Goal: Task Accomplishment & Management: Use online tool/utility

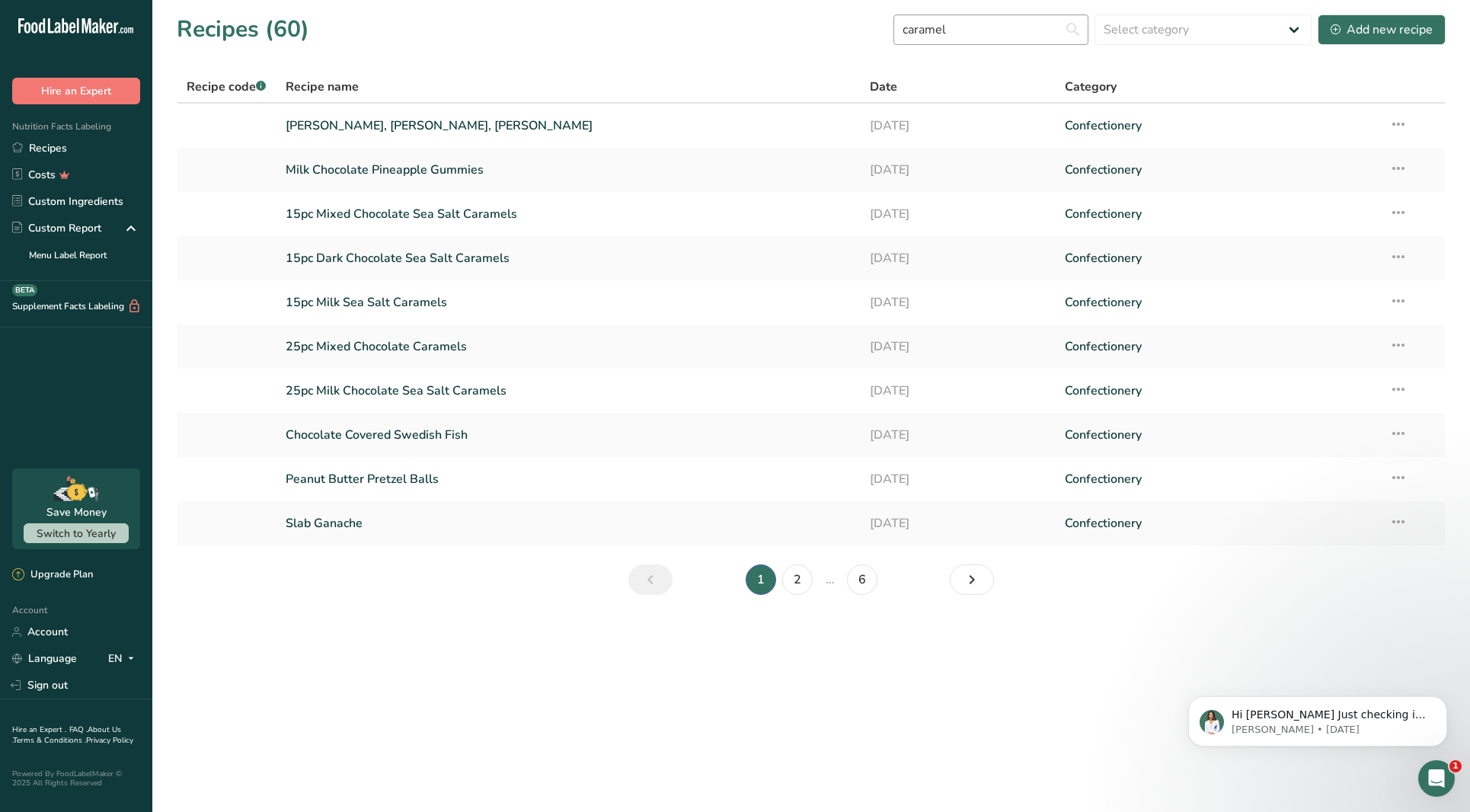
type input "caramel"
drag, startPoint x: 1018, startPoint y: 42, endPoint x: 1029, endPoint y: 39, distance: 11.4
click at [1018, 41] on input "caramel" at bounding box center [991, 30] width 195 height 31
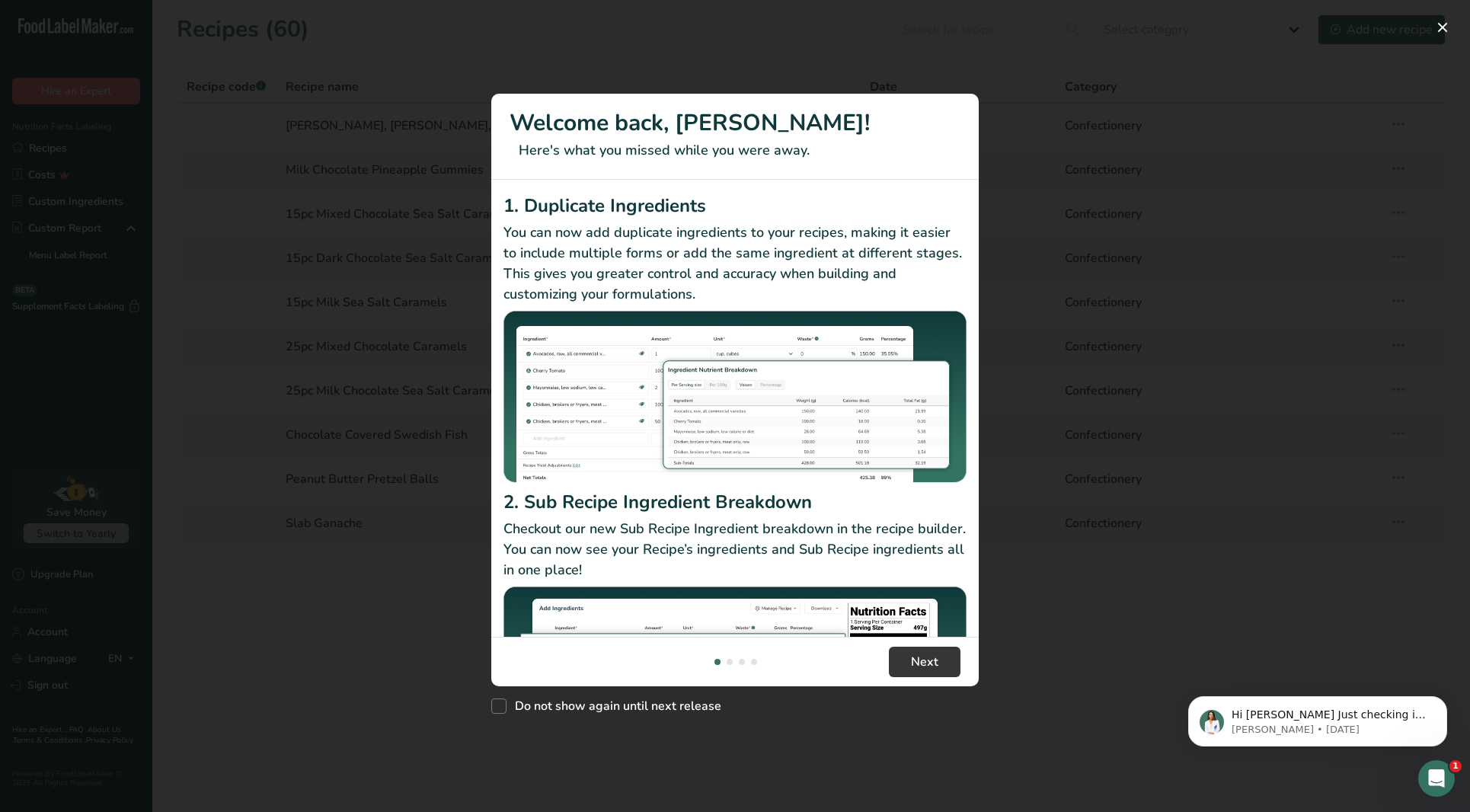
click at [1443, 27] on button "New Features" at bounding box center [1442, 27] width 25 height 25
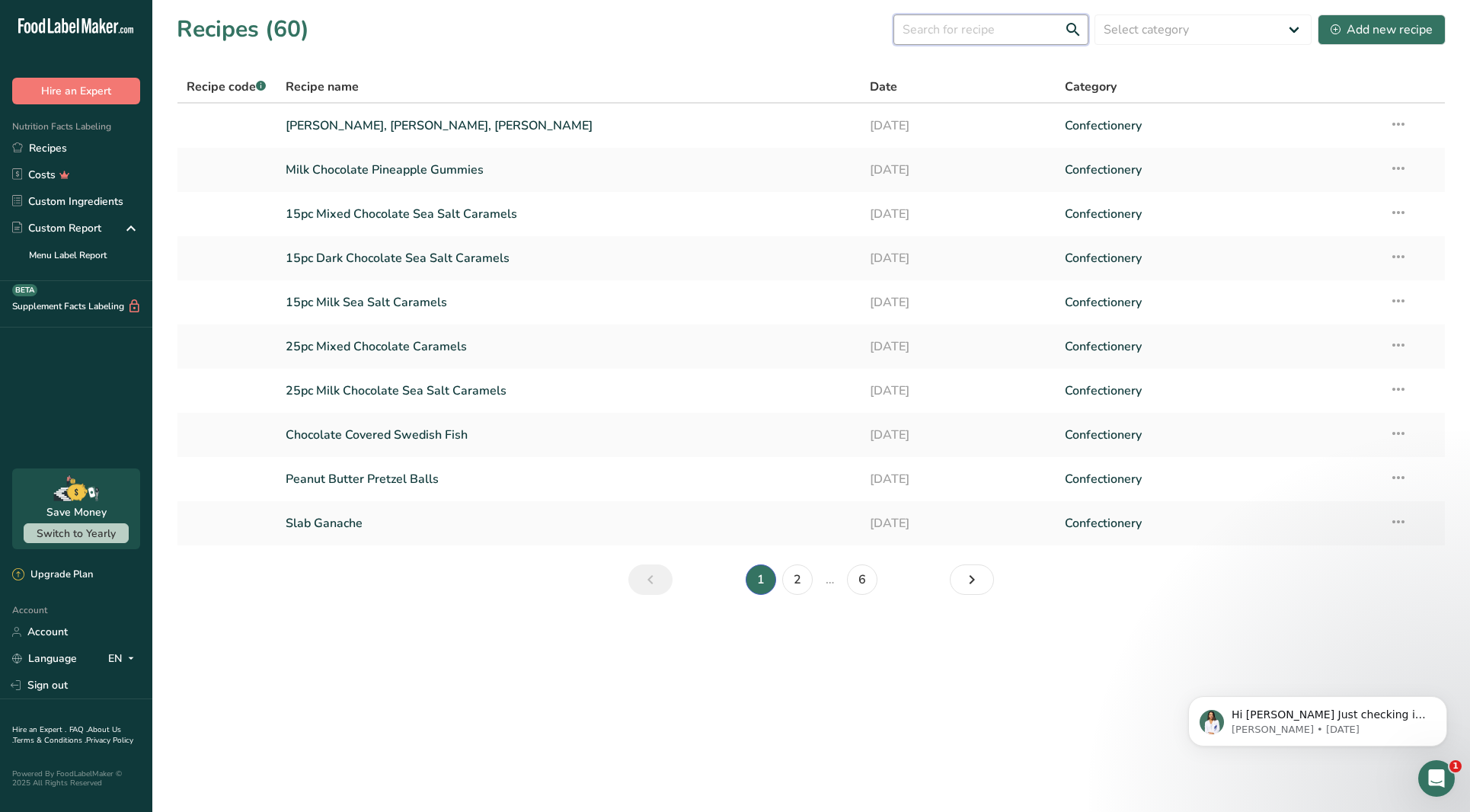
click at [986, 34] on input "text" at bounding box center [991, 30] width 195 height 31
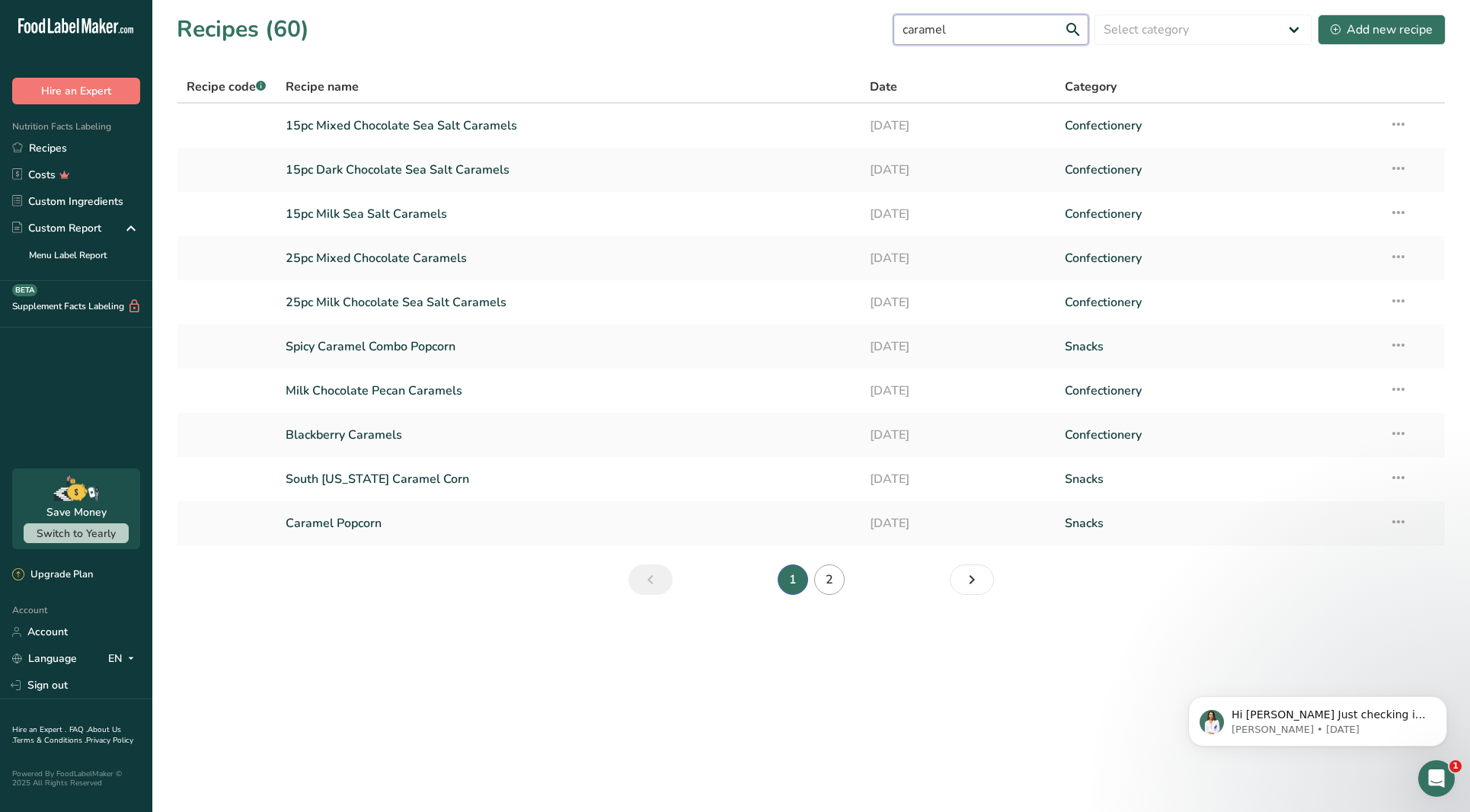
type input "caramel"
click at [833, 581] on link "2" at bounding box center [829, 580] width 31 height 31
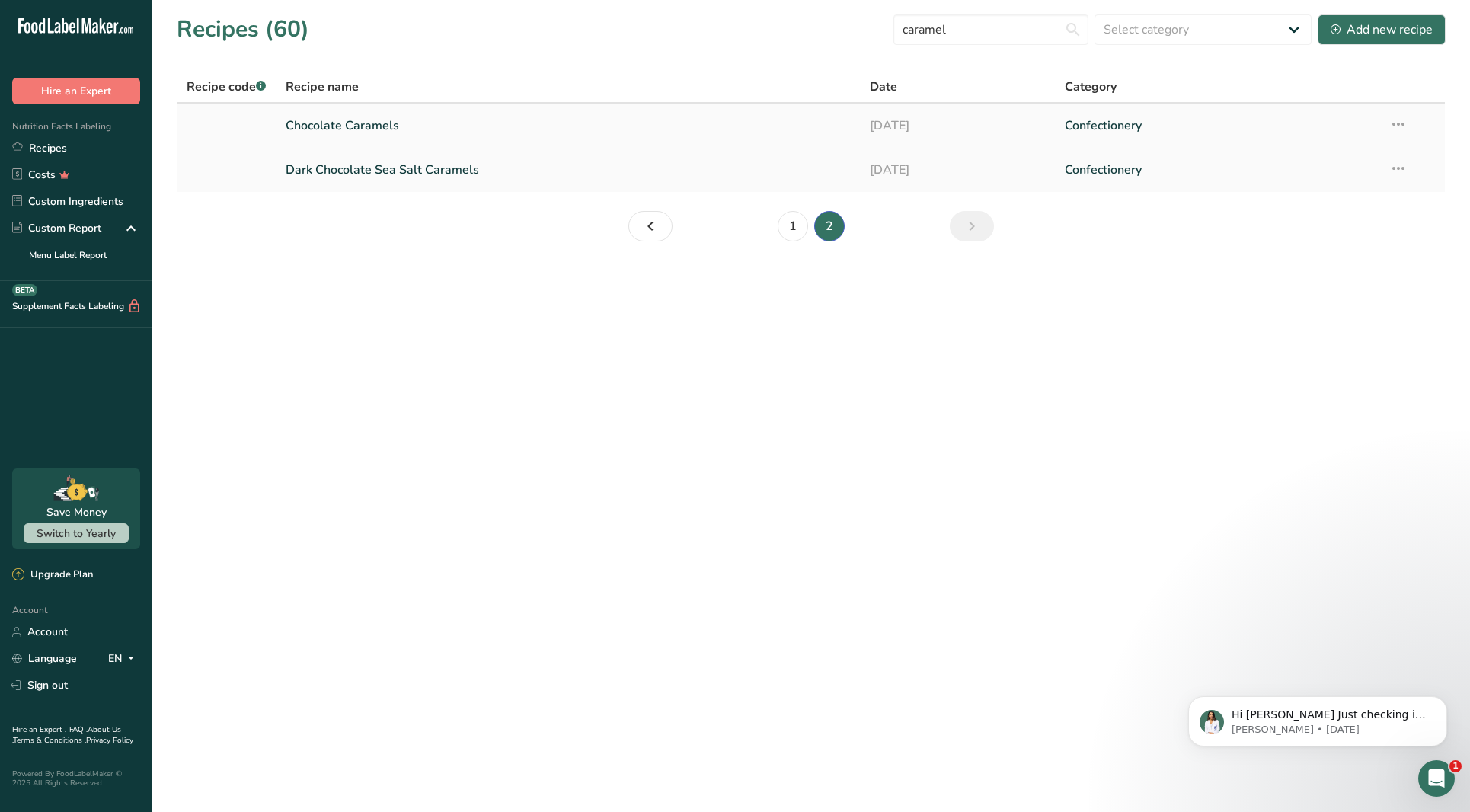
click at [601, 118] on link "Chocolate Caramels" at bounding box center [569, 126] width 566 height 32
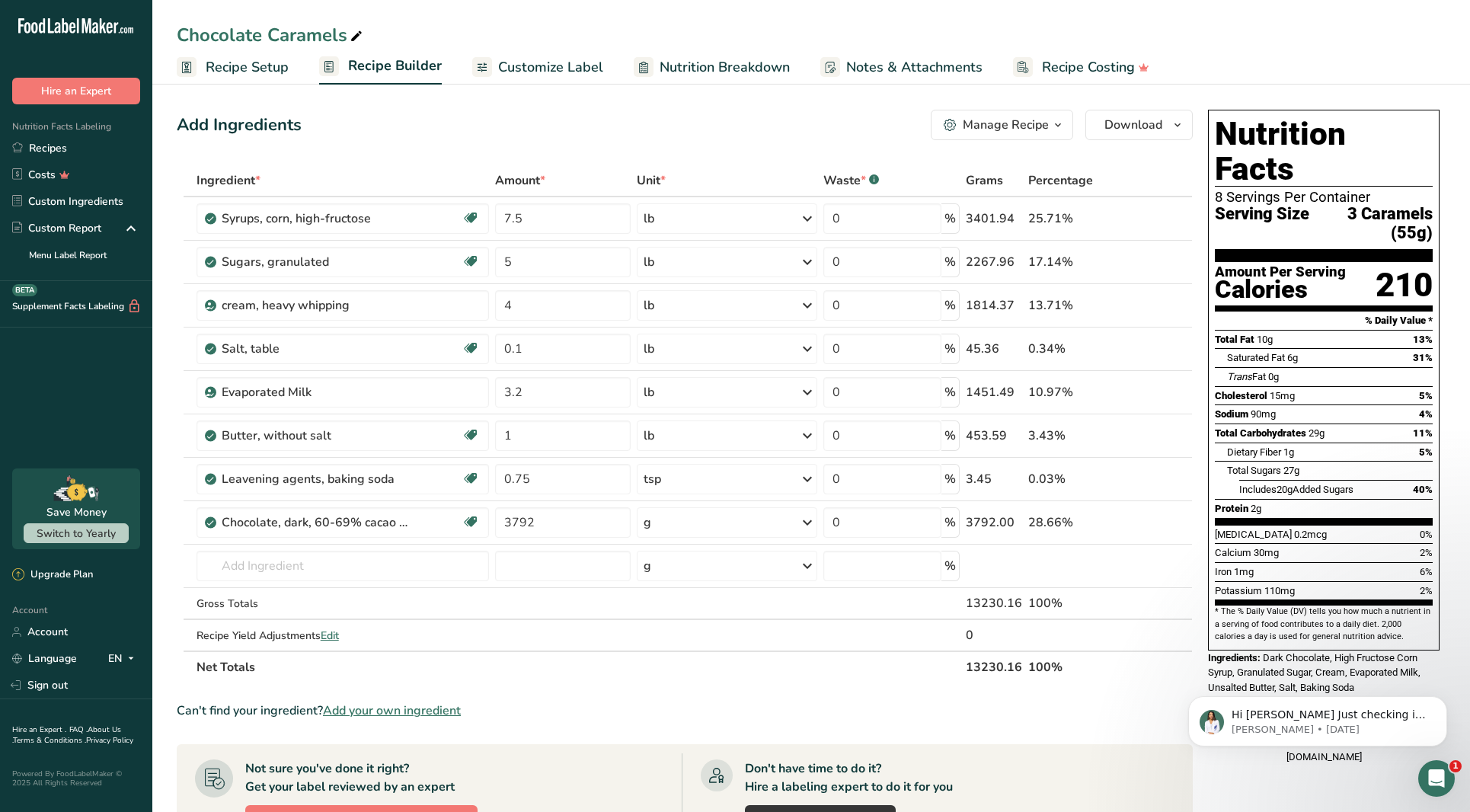
click at [1451, 775] on div "Open Intercom Messenger" at bounding box center [1436, 777] width 50 height 50
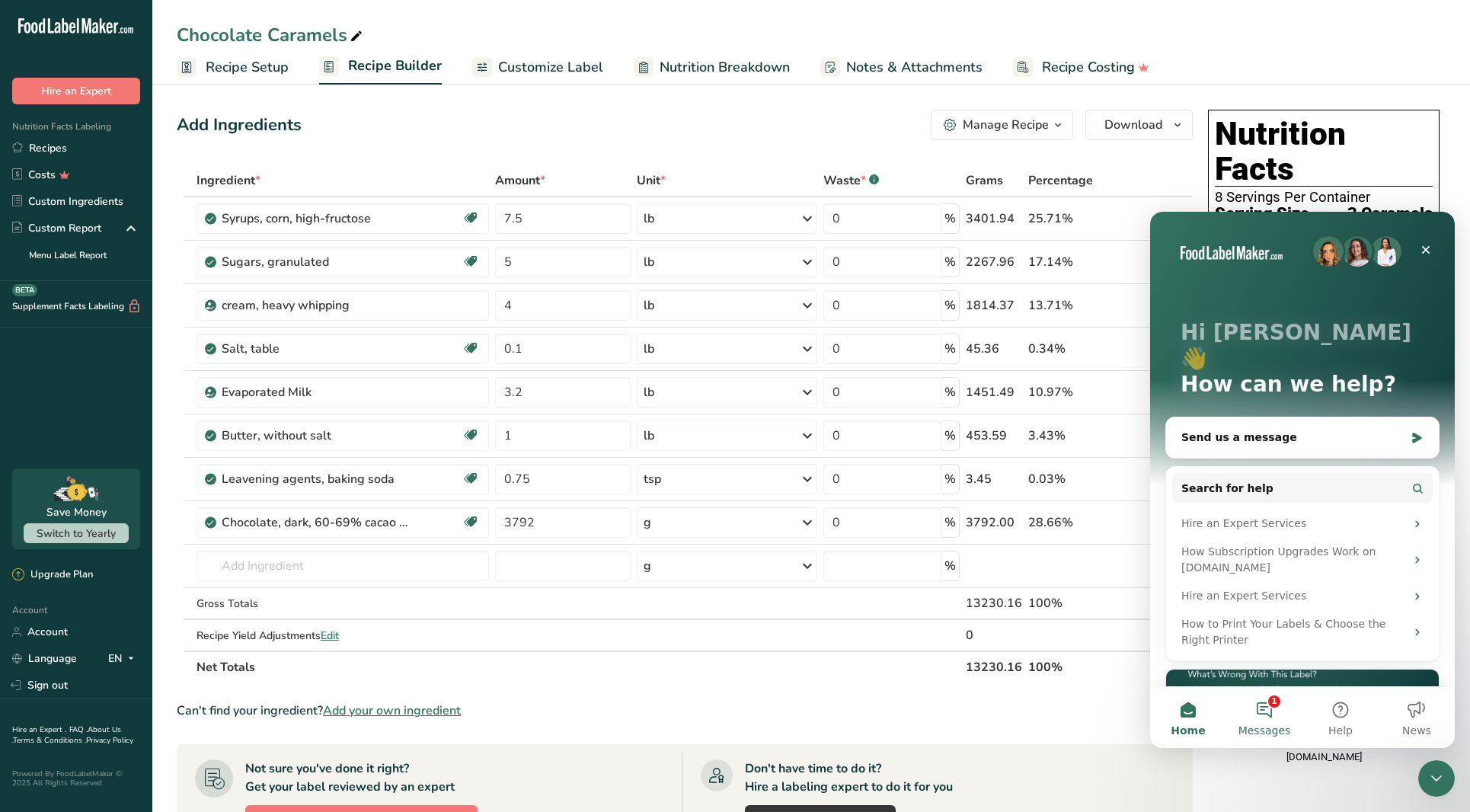
click at [1282, 715] on button "1 Messages" at bounding box center [1265, 717] width 76 height 61
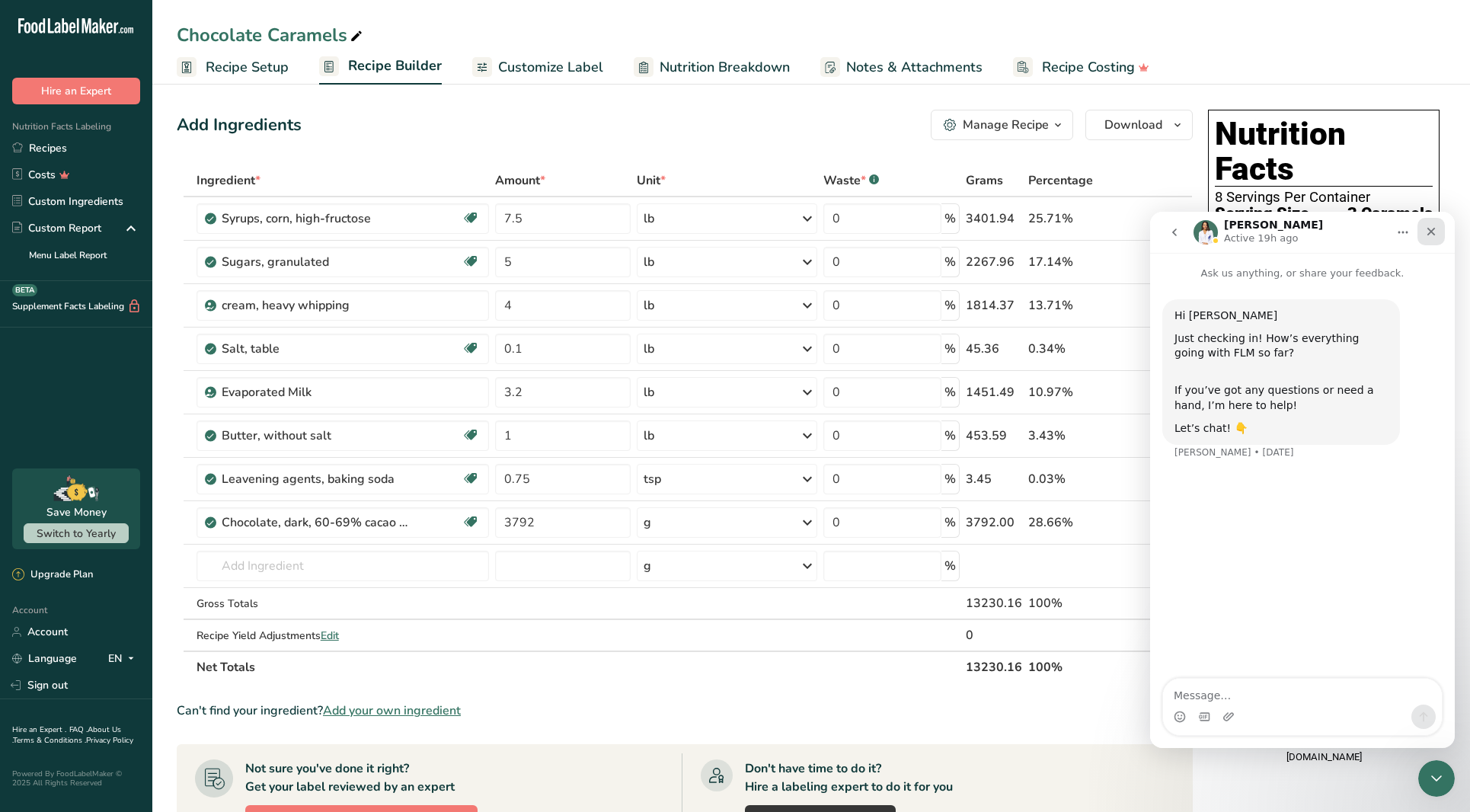
click at [1431, 228] on icon "Close" at bounding box center [1431, 232] width 12 height 12
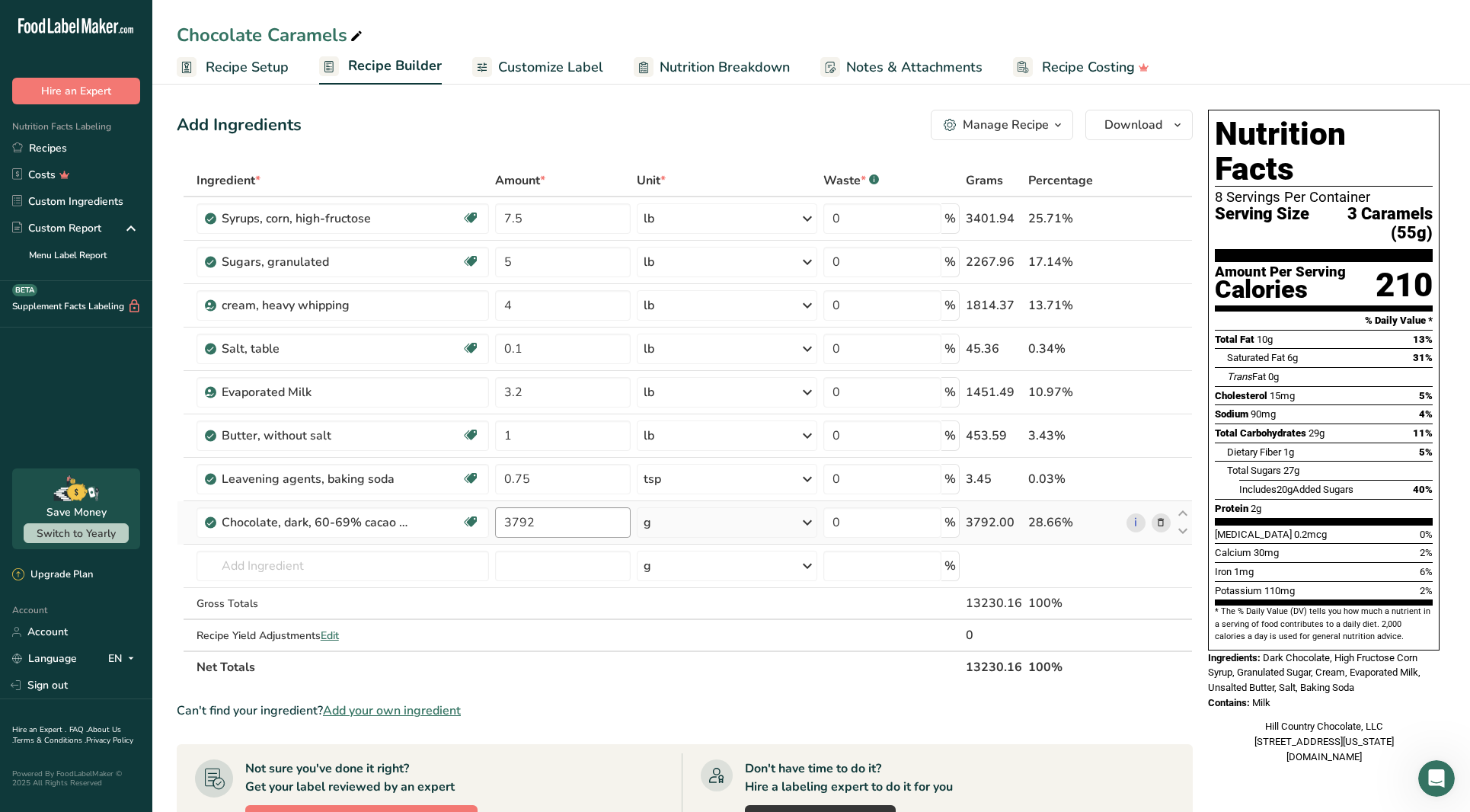
scroll to position [4, 1]
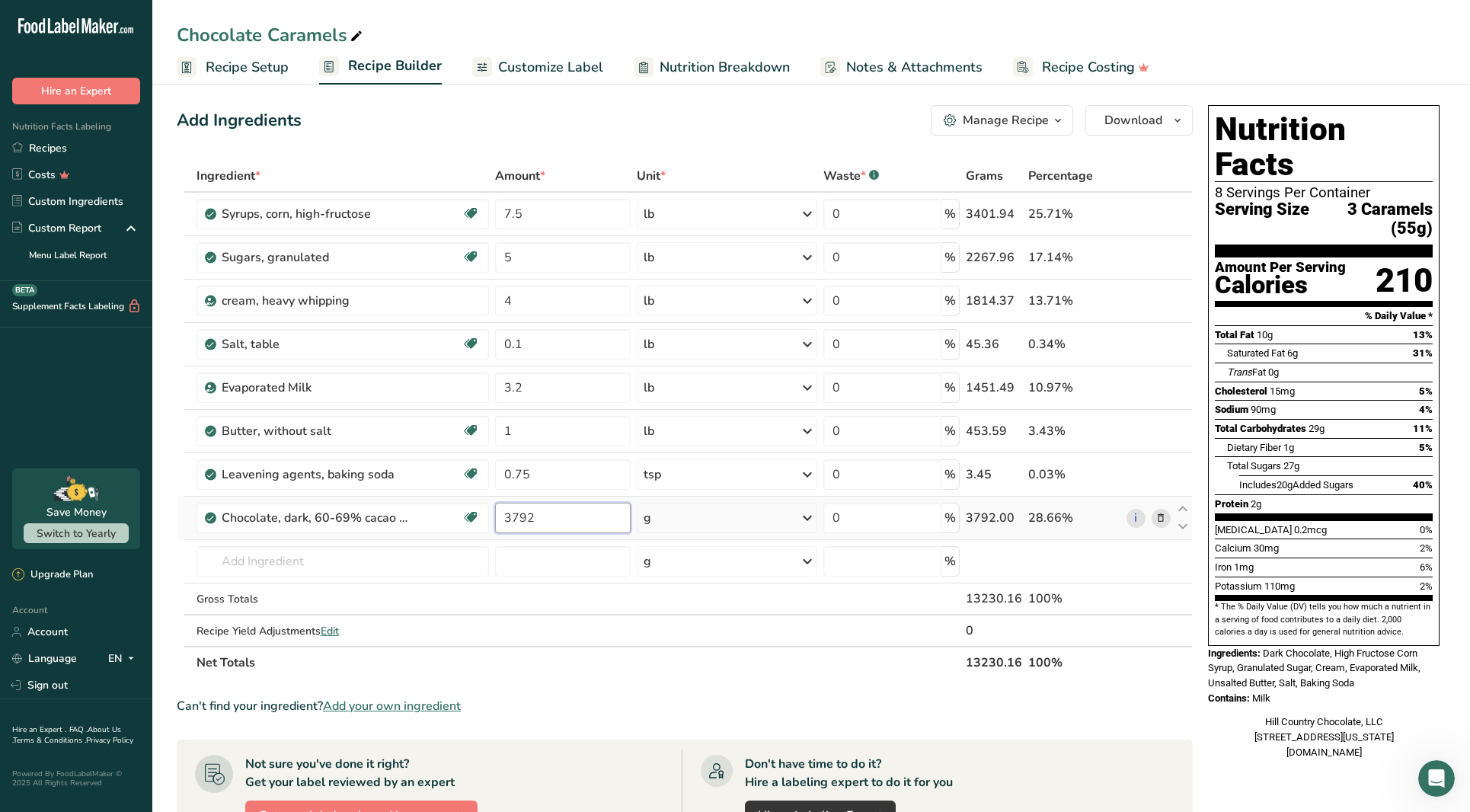
click at [547, 525] on input "3792" at bounding box center [563, 518] width 136 height 31
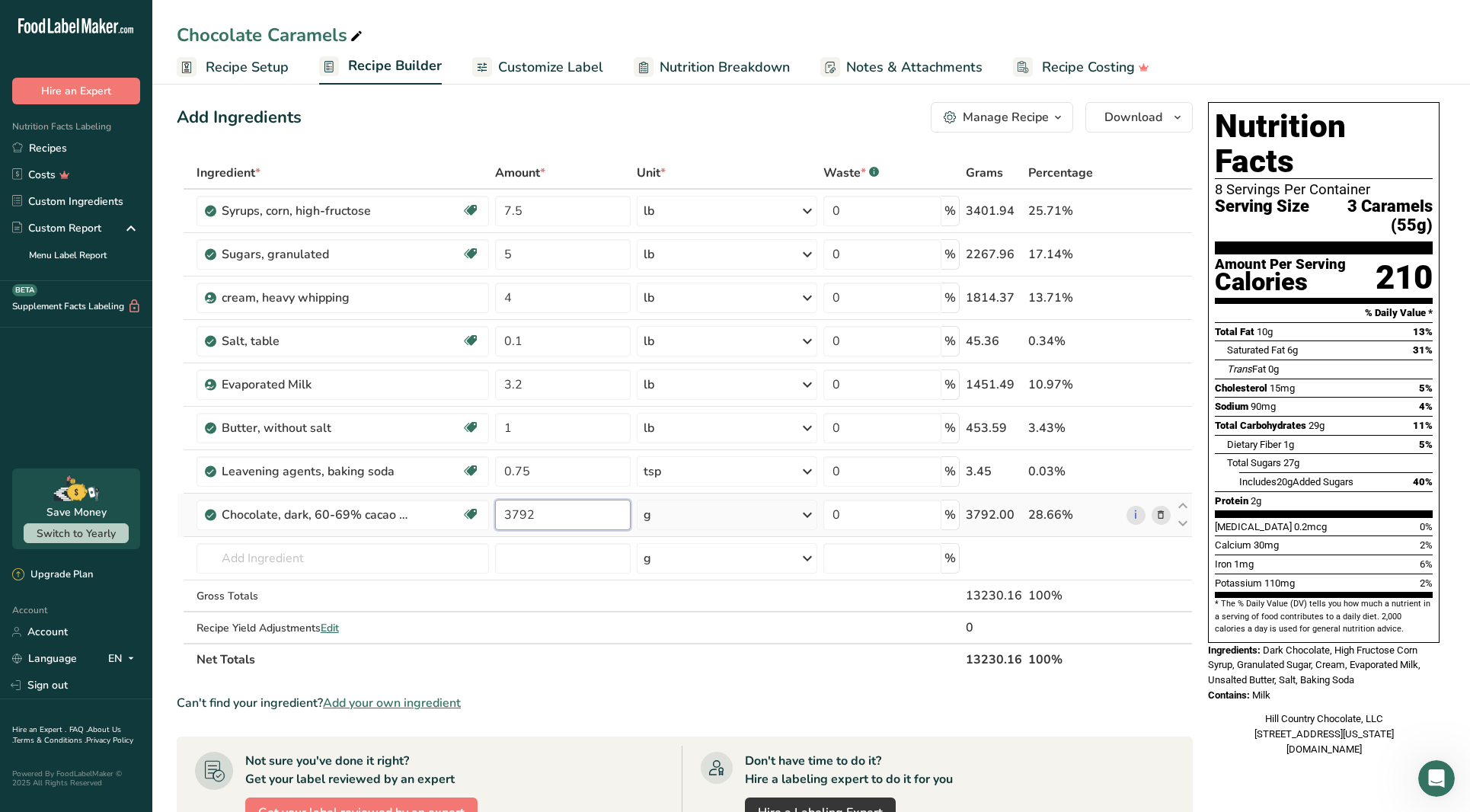
scroll to position [13, 0]
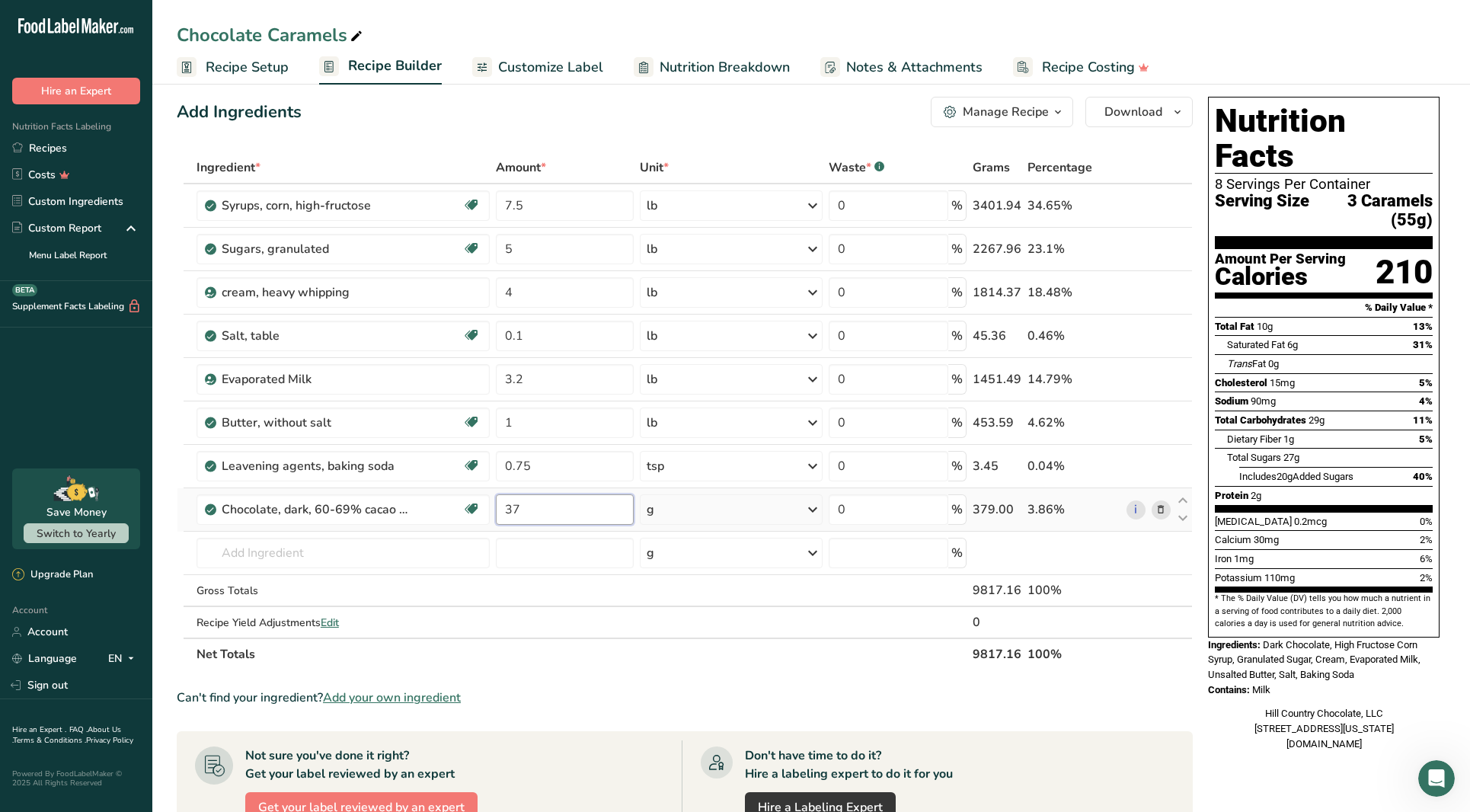
type input "3"
type input "2"
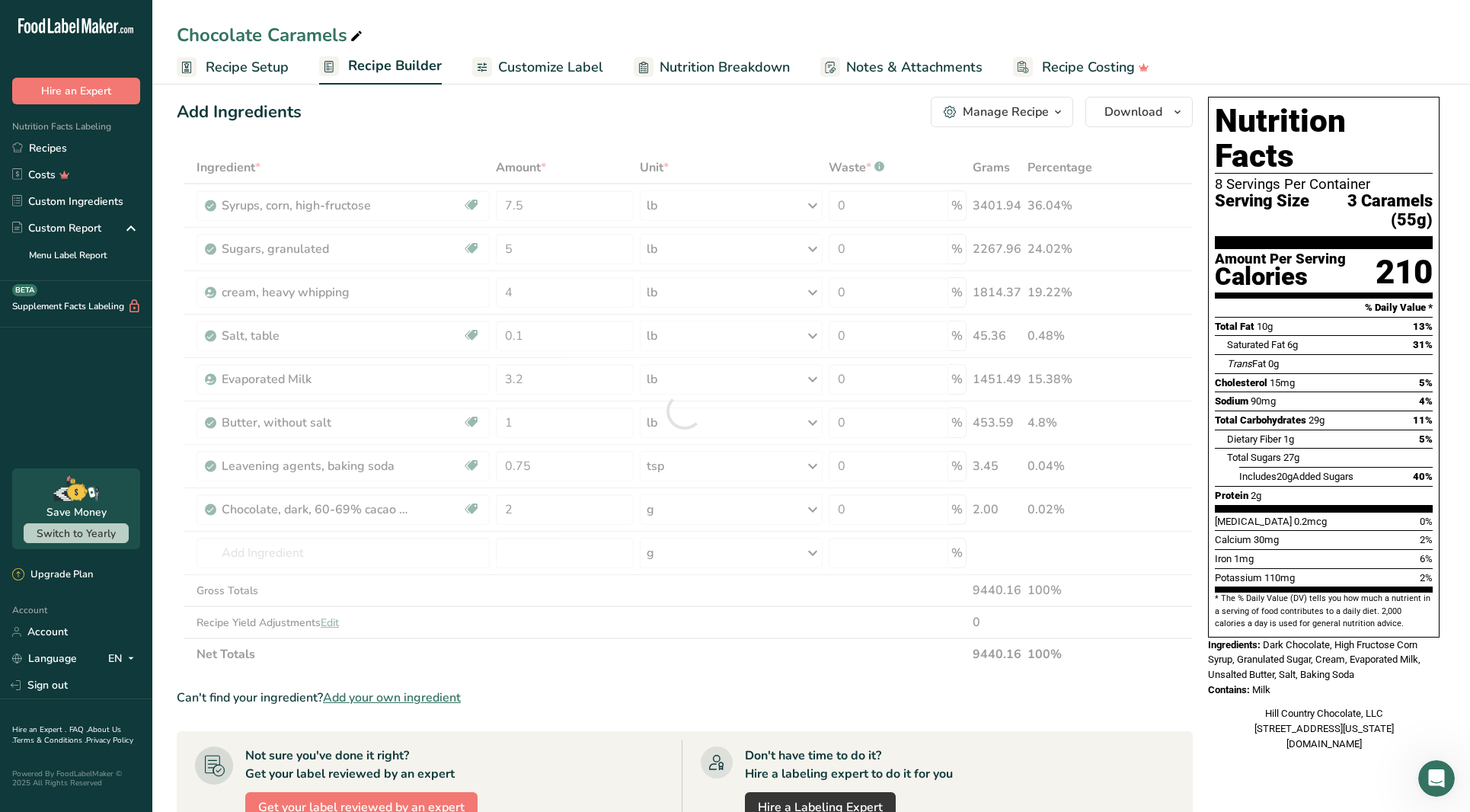
click at [676, 509] on div "Ingredient * Amount * Unit * Waste * .a-a{fill:#347362;}.b-a{fill:#fff;} Grams …" at bounding box center [684, 411] width 1016 height 518
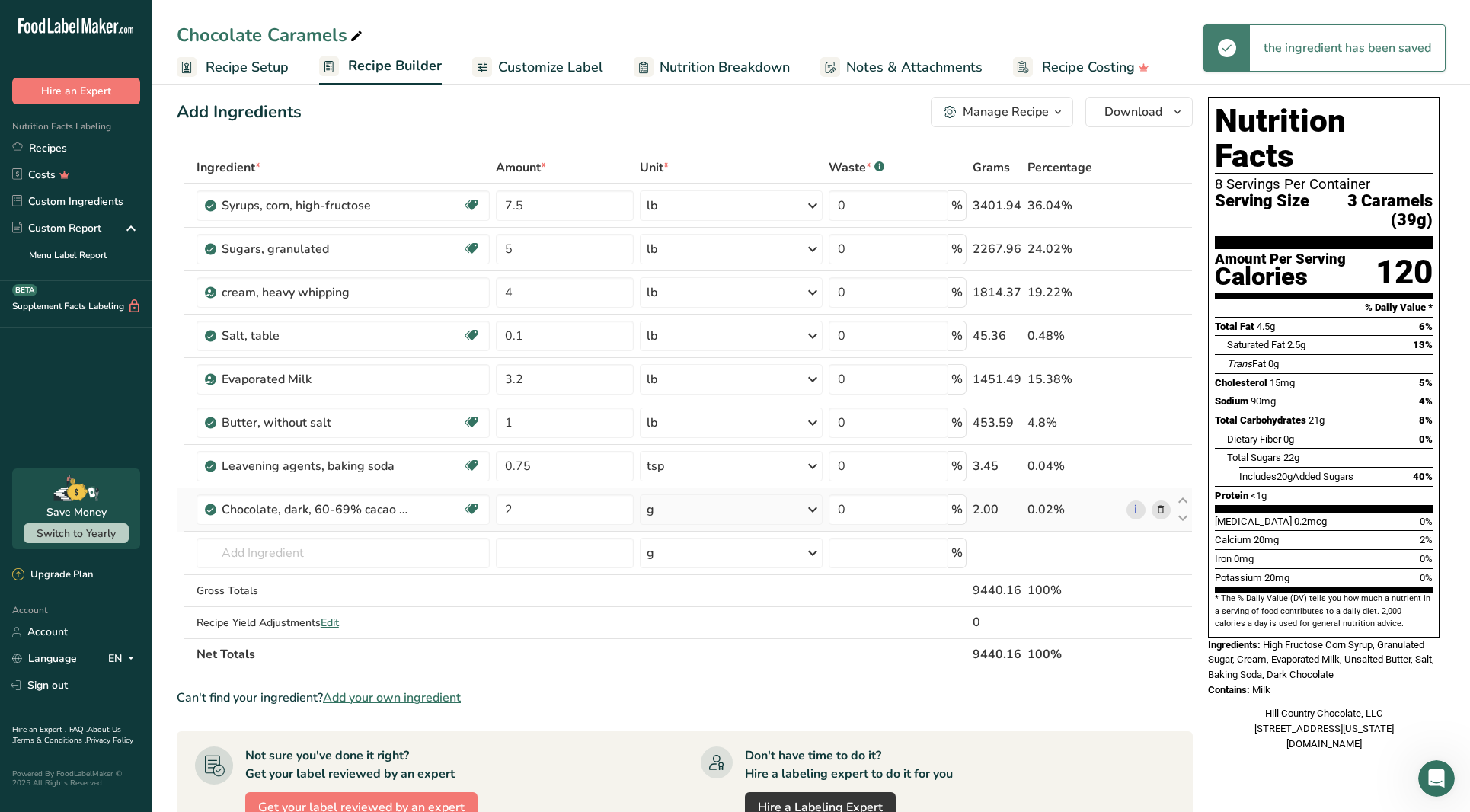
click at [686, 507] on div "g" at bounding box center [732, 509] width 183 height 31
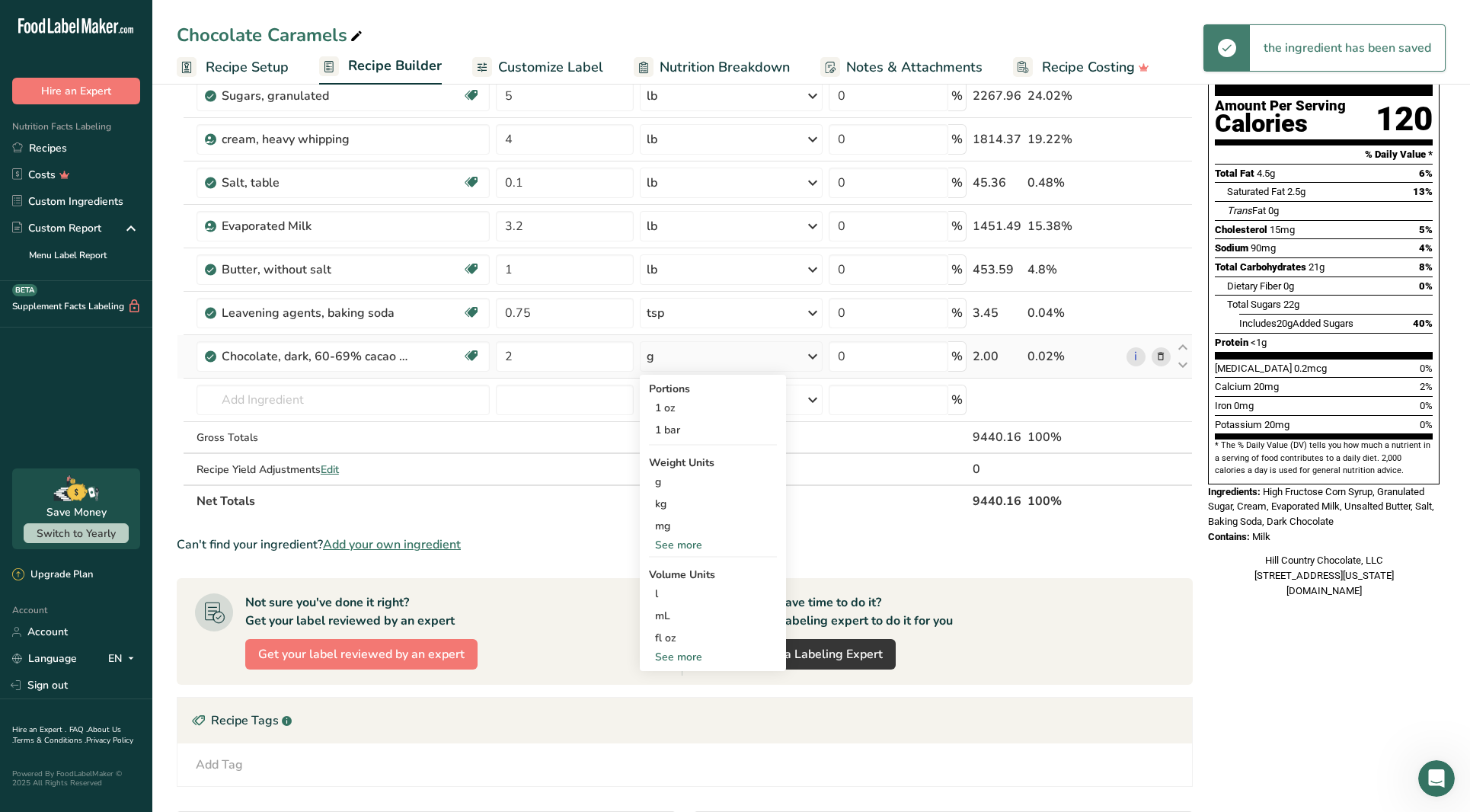
scroll to position [175, 0]
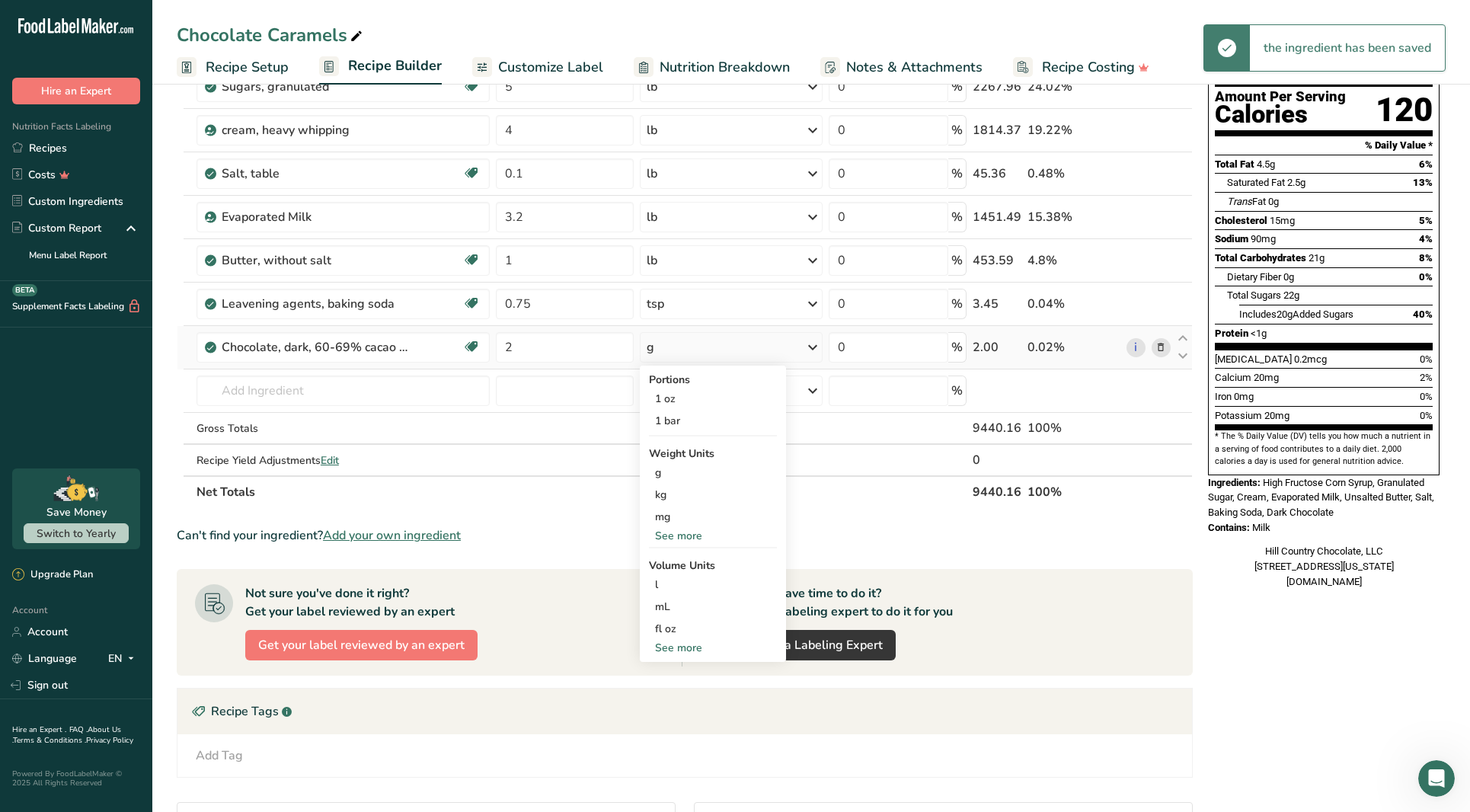
click at [682, 644] on div "See more" at bounding box center [713, 647] width 128 height 16
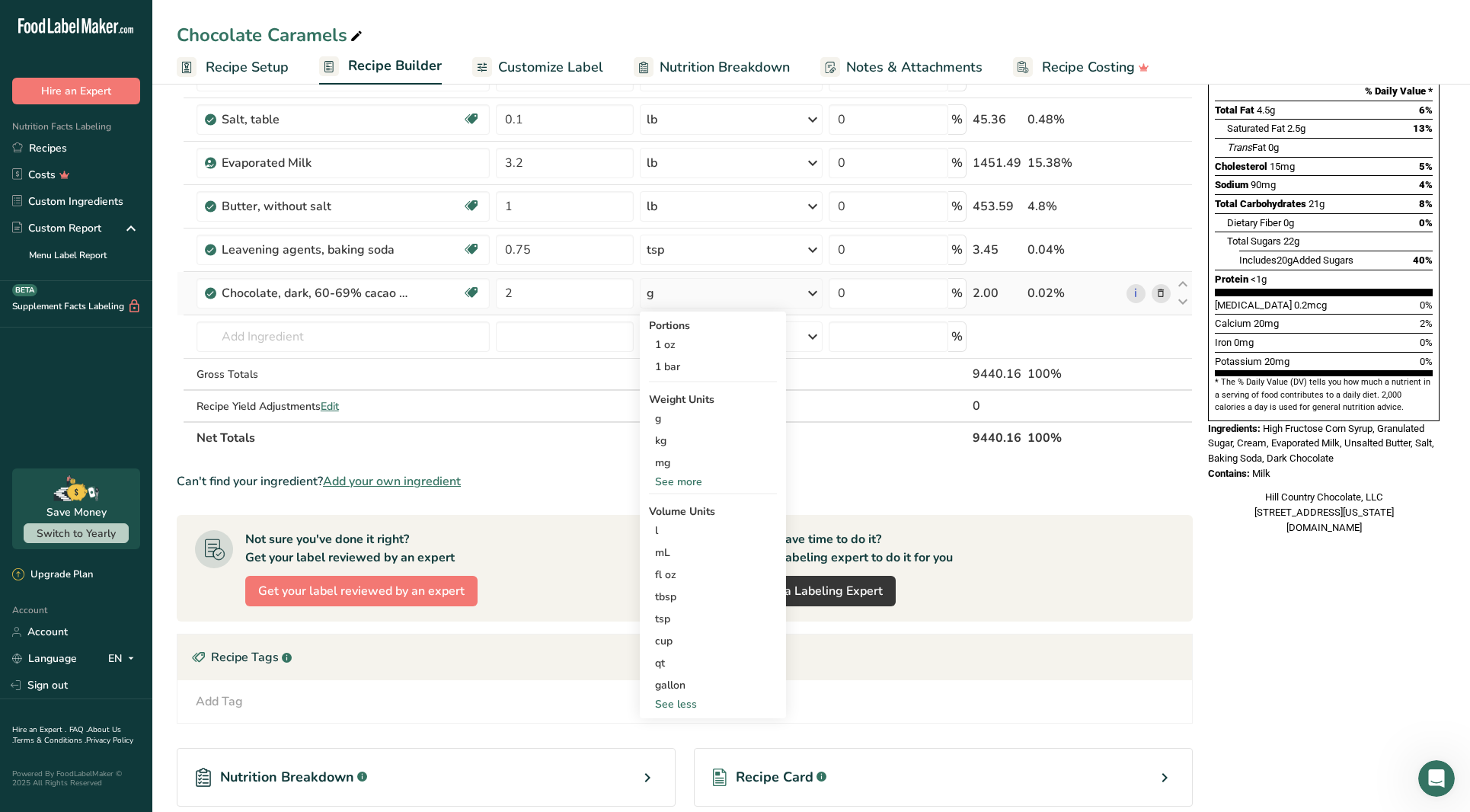
scroll to position [230, 0]
click at [687, 483] on div "See more" at bounding box center [713, 480] width 128 height 16
click at [675, 512] on div "lb" at bounding box center [713, 506] width 128 height 22
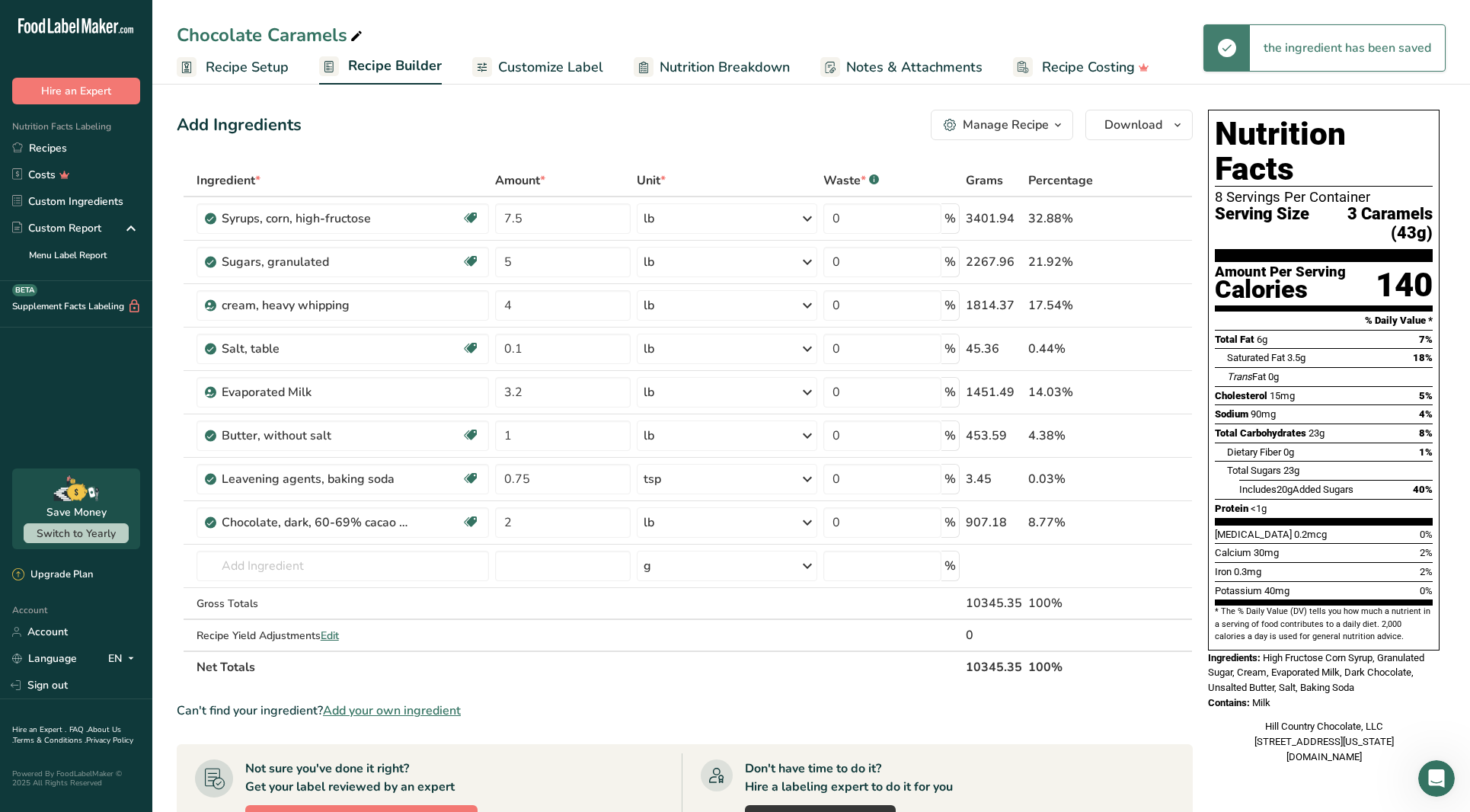
scroll to position [0, 0]
click at [267, 71] on span "Recipe Setup" at bounding box center [247, 67] width 83 height 20
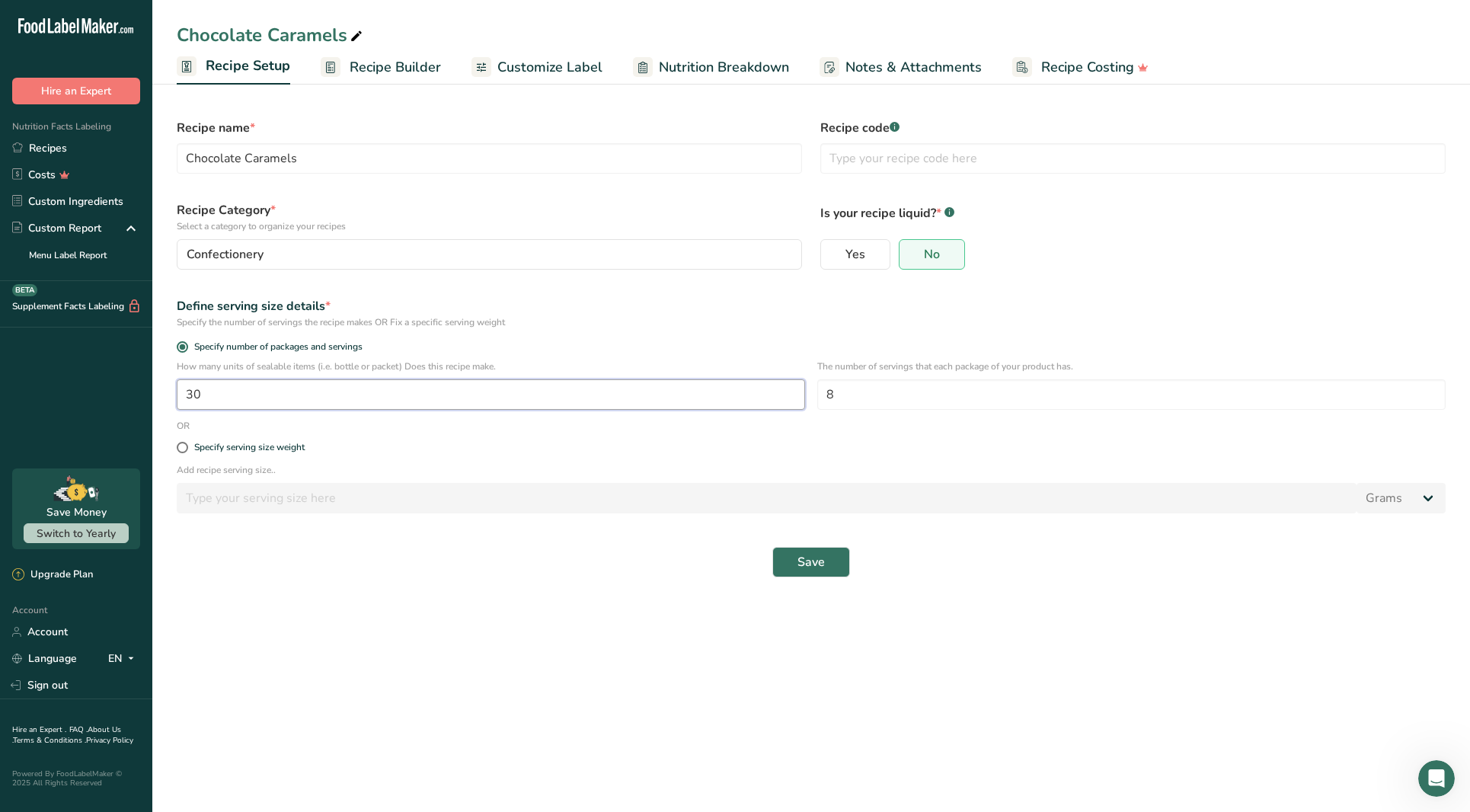
click at [208, 397] on input "30" at bounding box center [491, 395] width 628 height 31
type input "35"
click at [821, 563] on span "Save" at bounding box center [811, 562] width 27 height 19
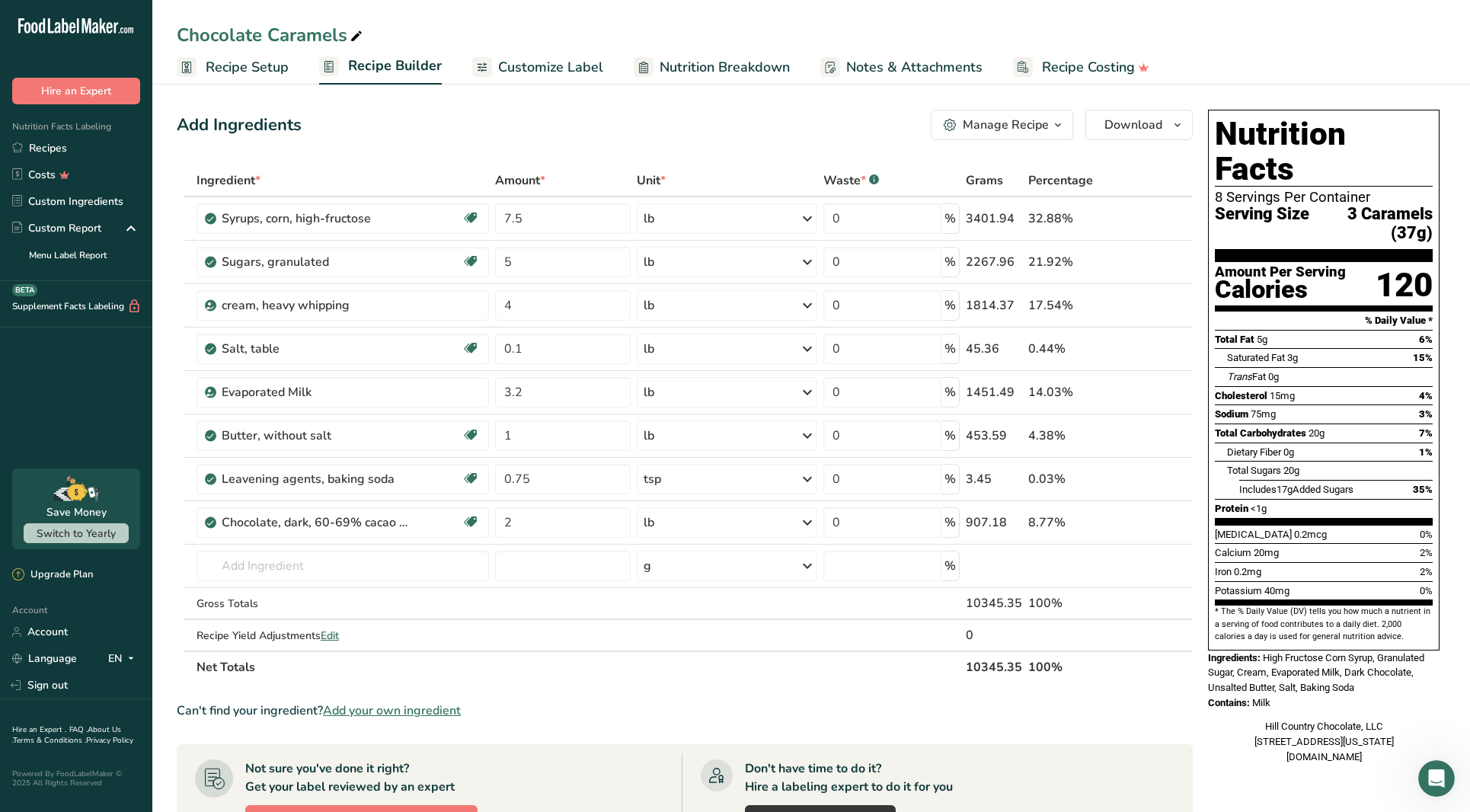
click at [498, 65] on span "Customize Label" at bounding box center [551, 67] width 105 height 20
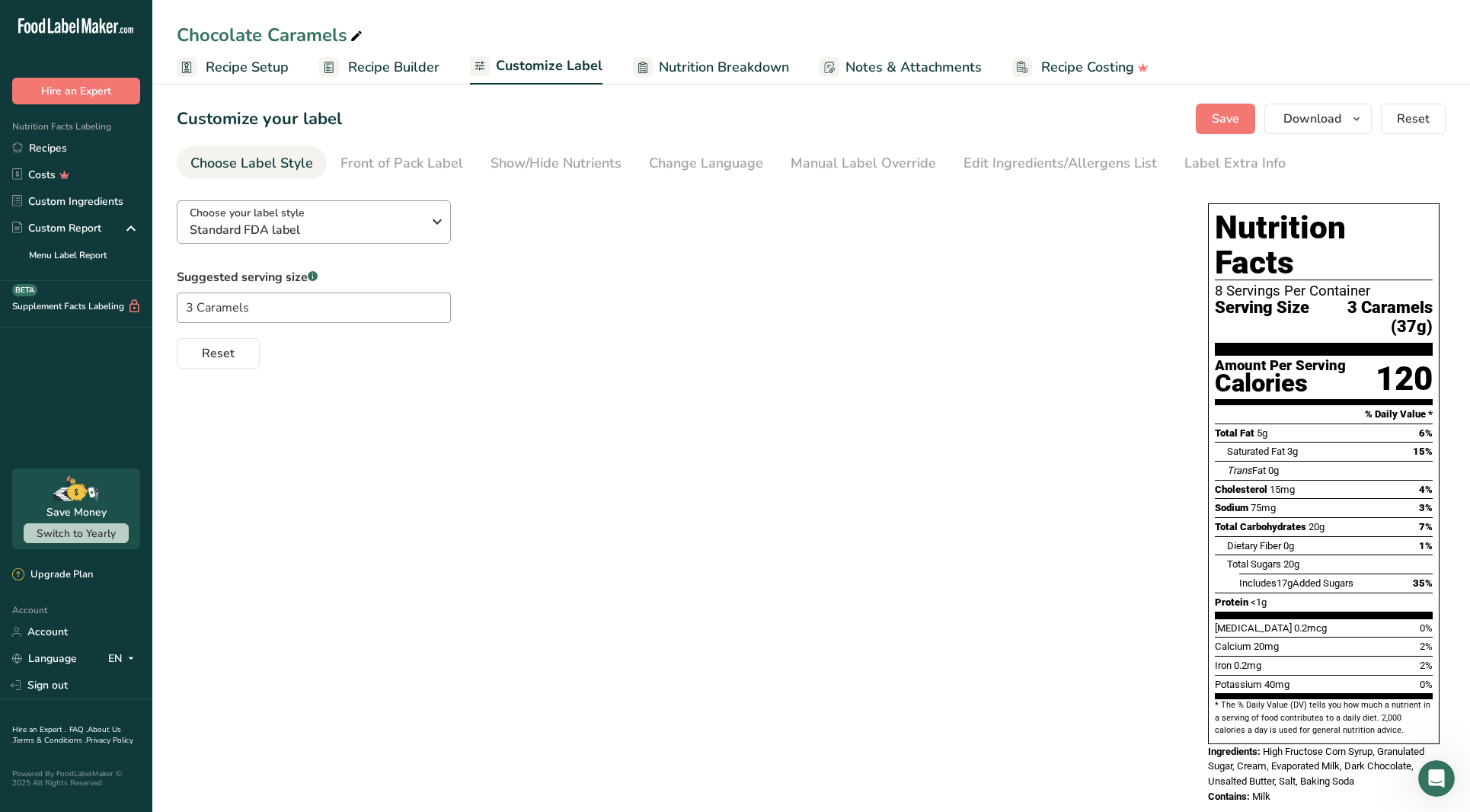
click at [422, 227] on div "Choose your label style Standard FDA label" at bounding box center [311, 221] width 244 height 34
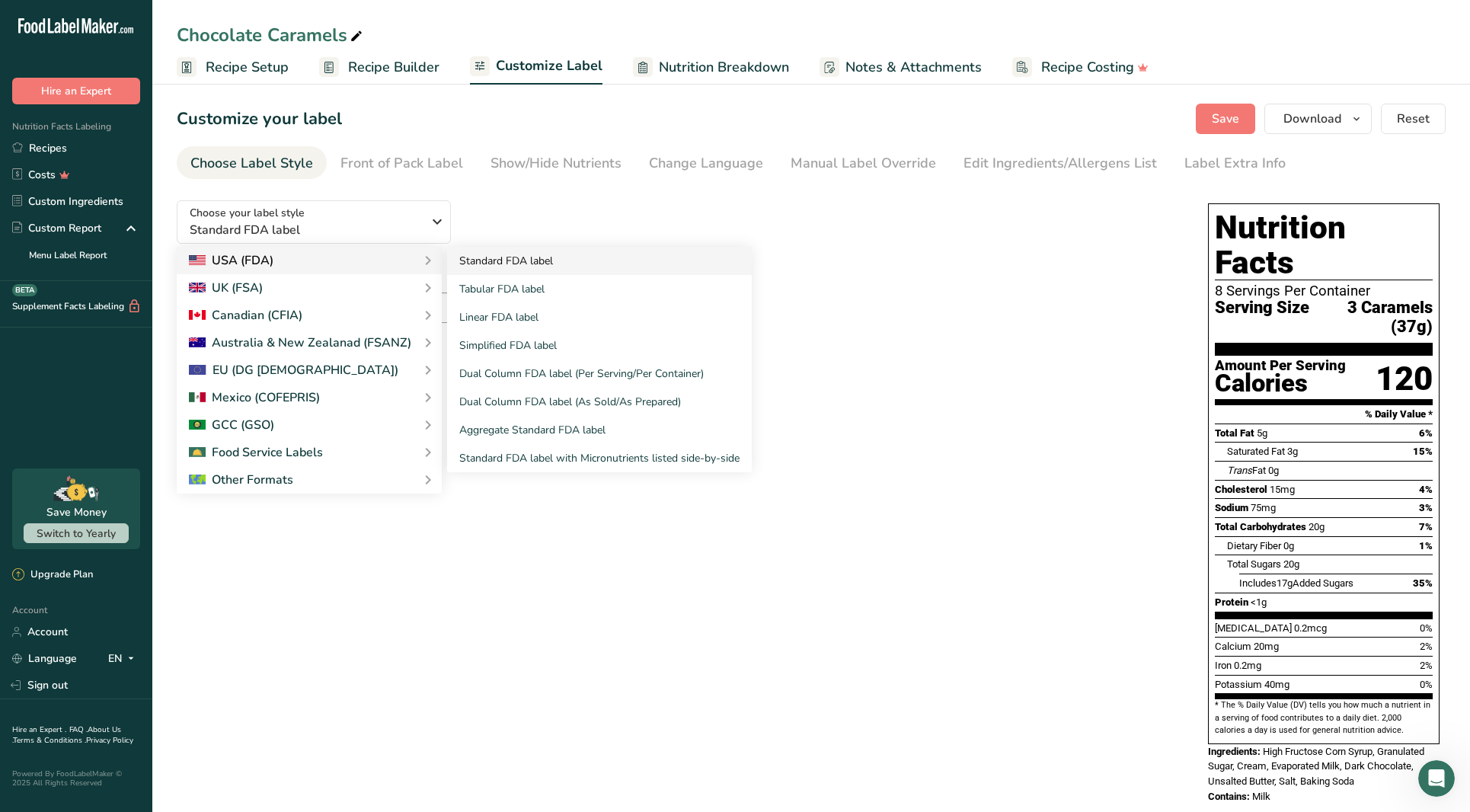
click at [538, 262] on link "Standard FDA label" at bounding box center [599, 260] width 305 height 28
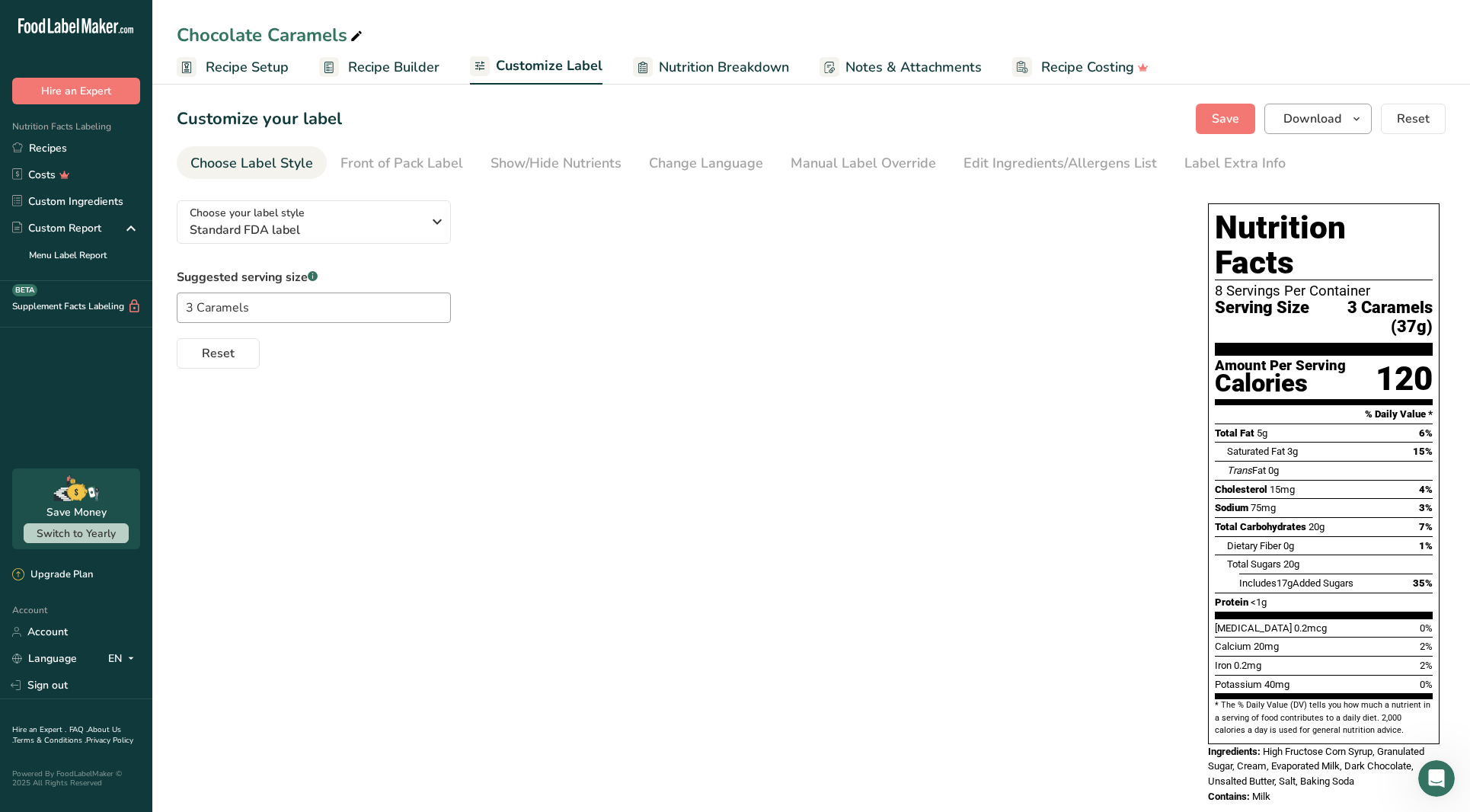
click at [1310, 108] on button "Download" at bounding box center [1318, 119] width 108 height 31
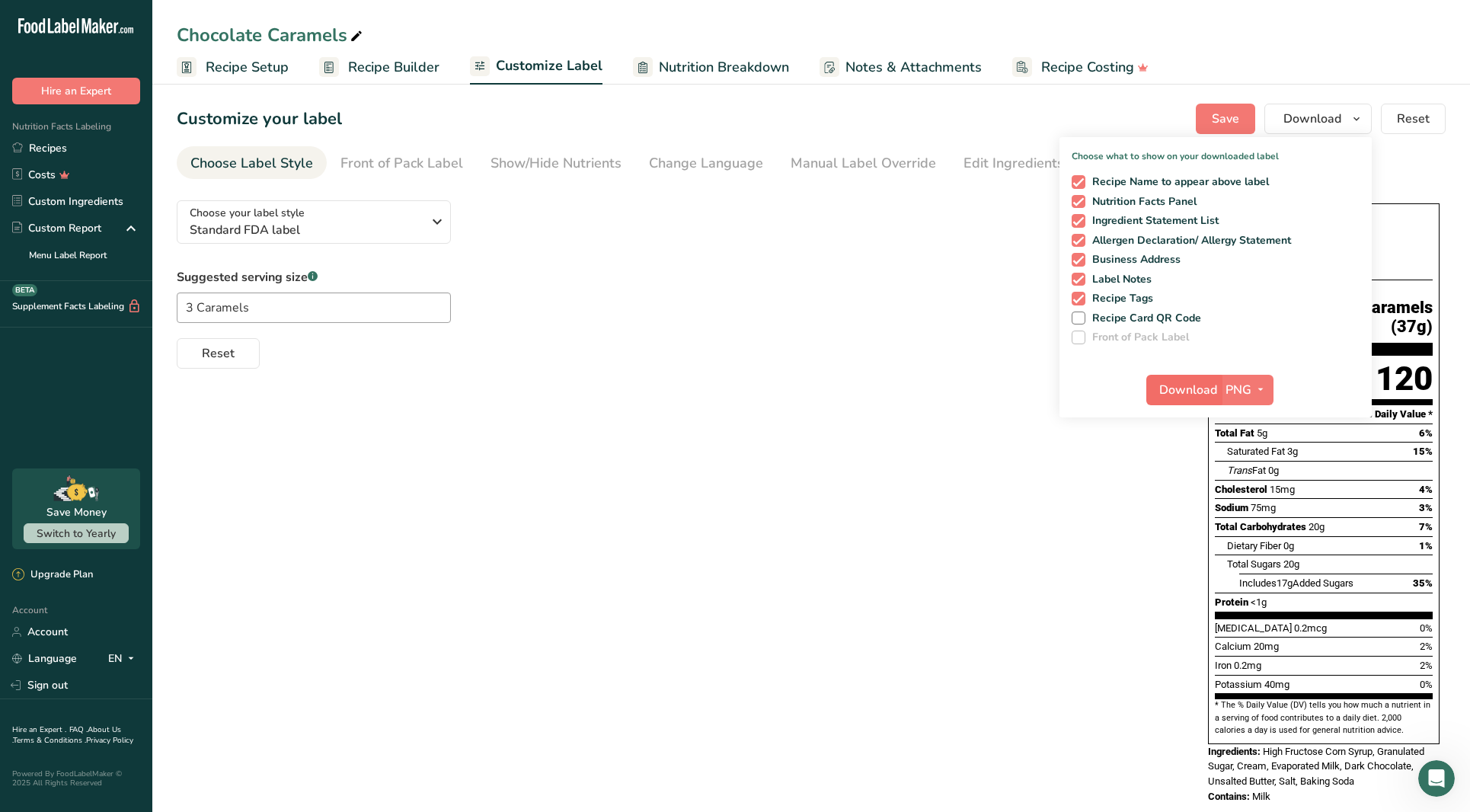
click at [1183, 384] on span "Download" at bounding box center [1188, 390] width 58 height 19
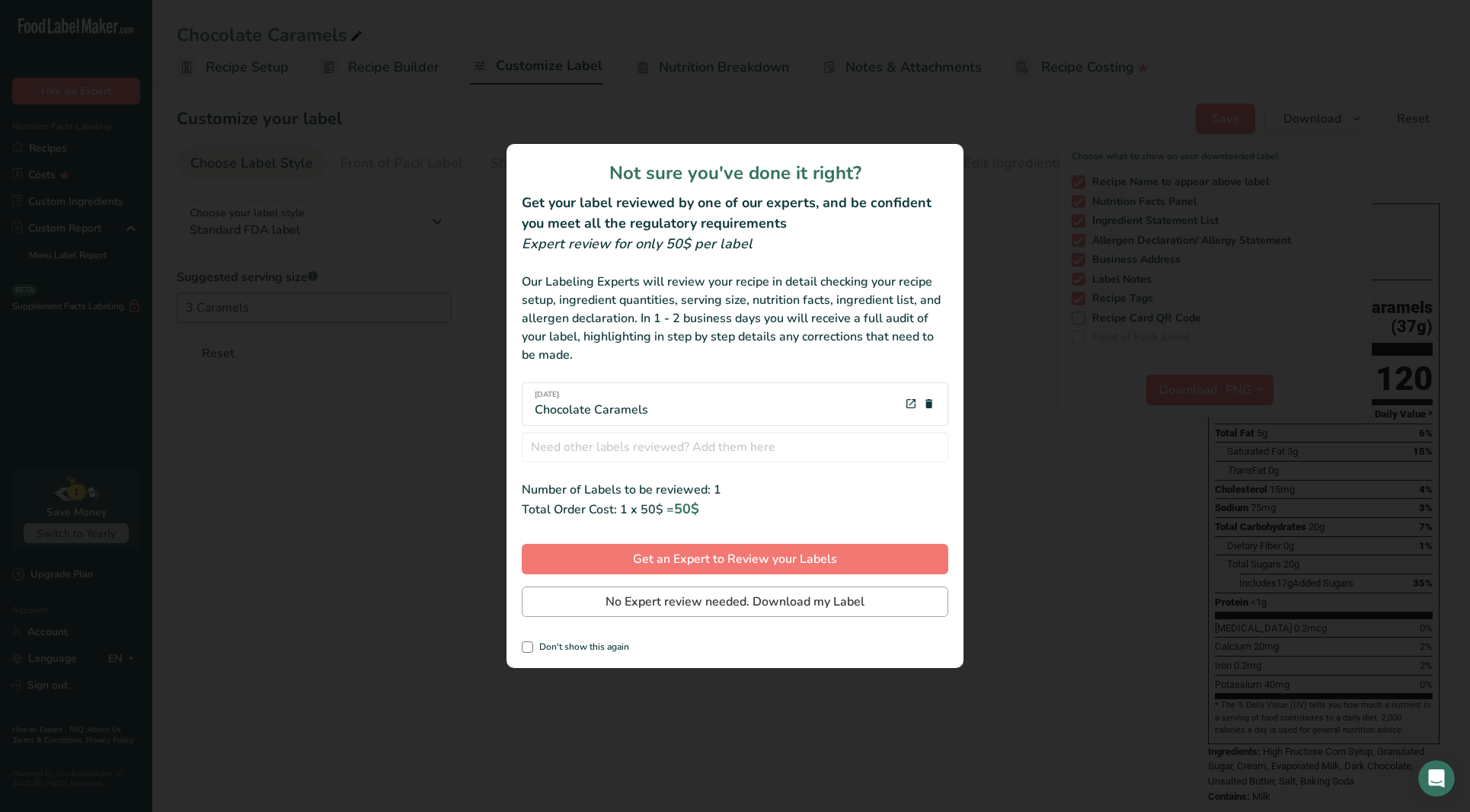
click at [717, 601] on span "No Expert review needed. Download my Label" at bounding box center [734, 602] width 259 height 19
